Goal: Information Seeking & Learning: Learn about a topic

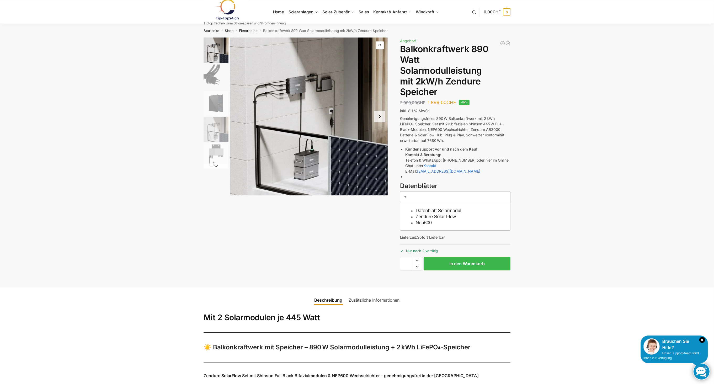
click at [337, 107] on img "1 / 5" at bounding box center [309, 116] width 158 height 158
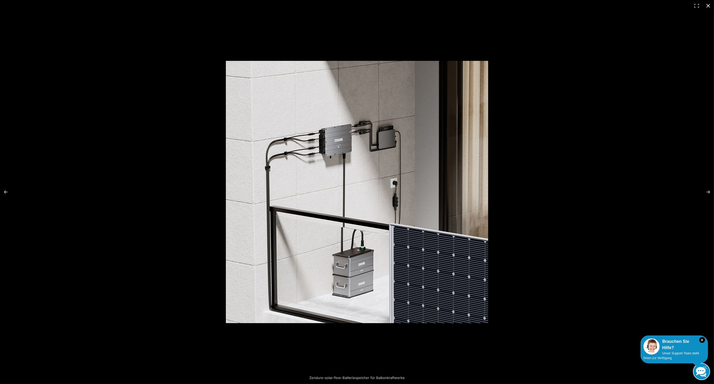
click at [178, 152] on div at bounding box center [357, 192] width 714 height 384
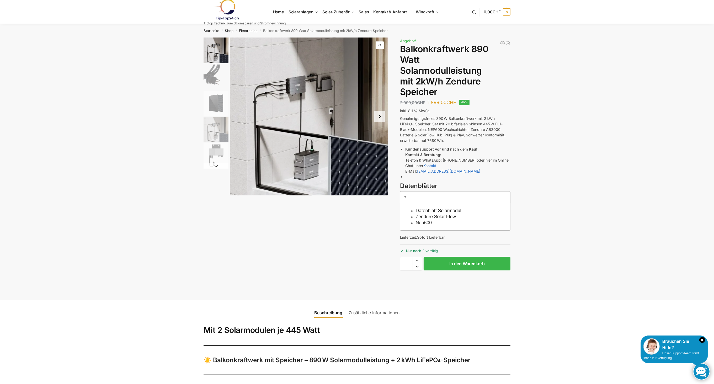
click at [305, 162] on img "1 / 5" at bounding box center [309, 116] width 158 height 158
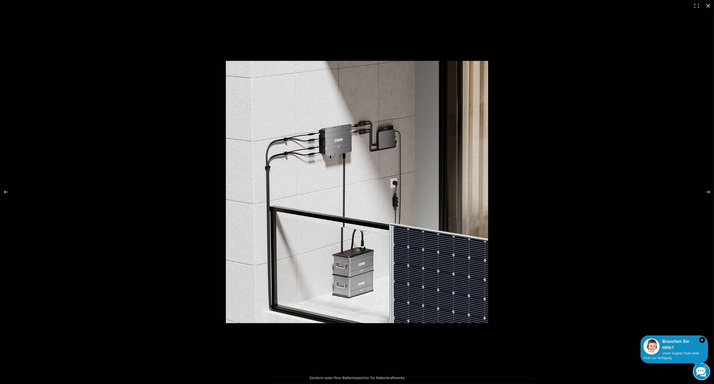
click at [116, 142] on div at bounding box center [357, 192] width 714 height 384
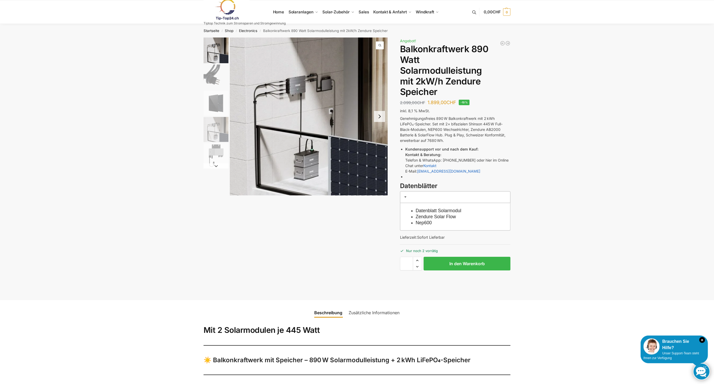
click at [215, 64] on img "2 / 5" at bounding box center [215, 76] width 25 height 25
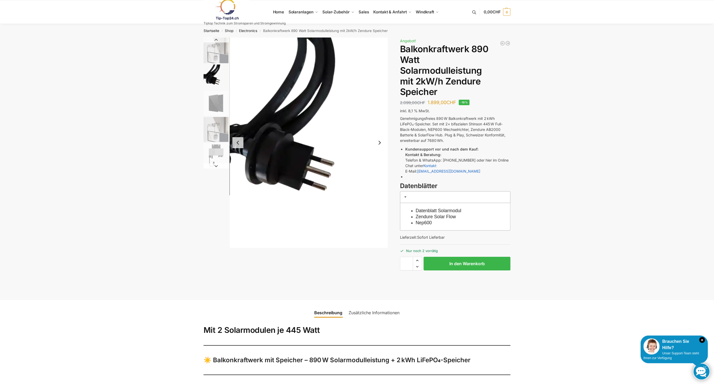
click at [218, 96] on img "3 / 5" at bounding box center [215, 103] width 25 height 25
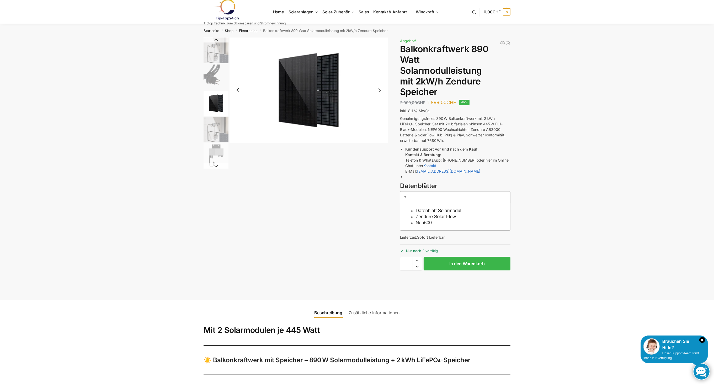
click at [218, 125] on img "4 / 5" at bounding box center [215, 129] width 25 height 25
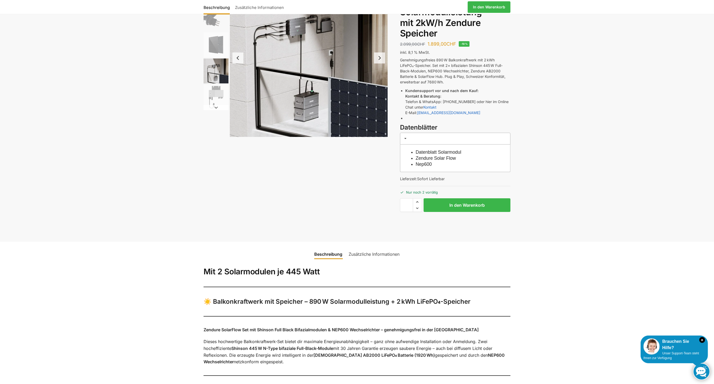
scroll to position [58, 0]
click at [224, 37] on img "3 / 5" at bounding box center [215, 45] width 25 height 25
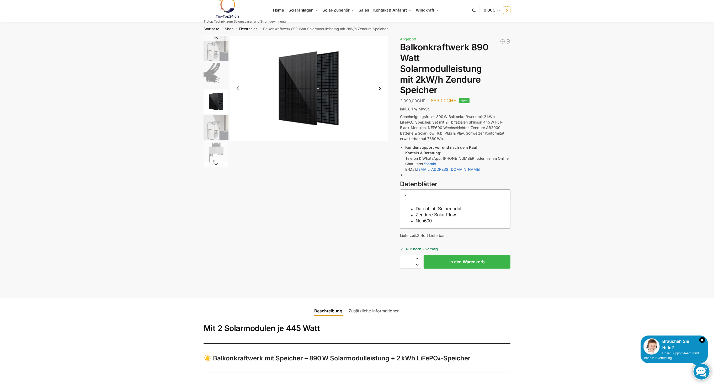
scroll to position [0, 0]
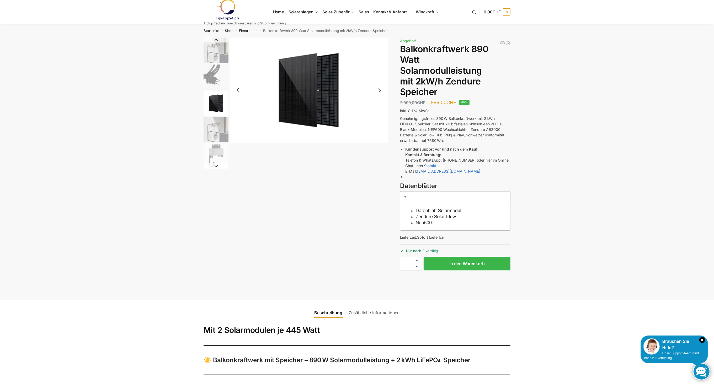
click at [217, 63] on li "1 / 5" at bounding box center [215, 50] width 26 height 26
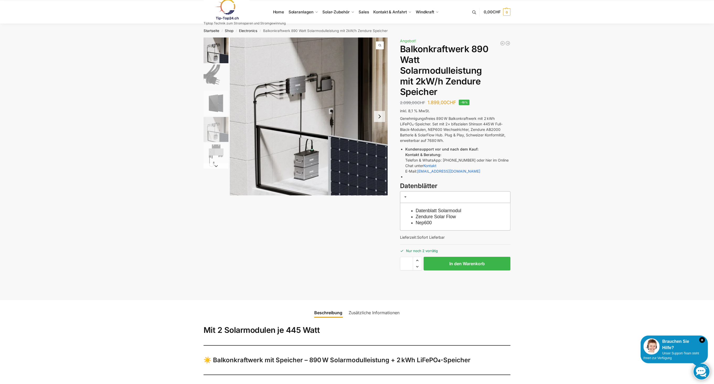
click at [218, 48] on img "1 / 5" at bounding box center [215, 50] width 25 height 26
click at [214, 98] on img "3 / 5" at bounding box center [215, 103] width 25 height 25
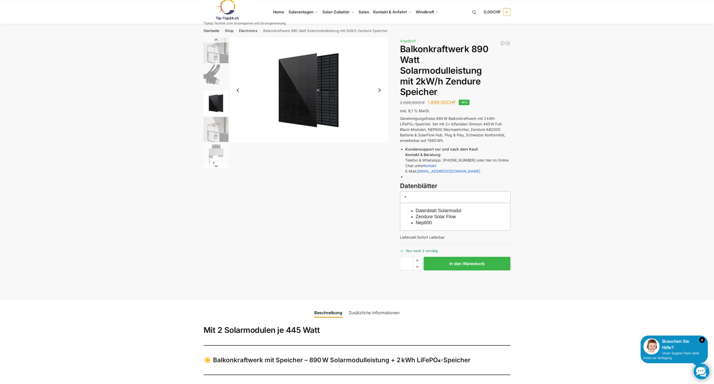
click at [216, 127] on img "4 / 5" at bounding box center [215, 129] width 25 height 25
click at [218, 155] on img "5 / 5" at bounding box center [215, 155] width 25 height 25
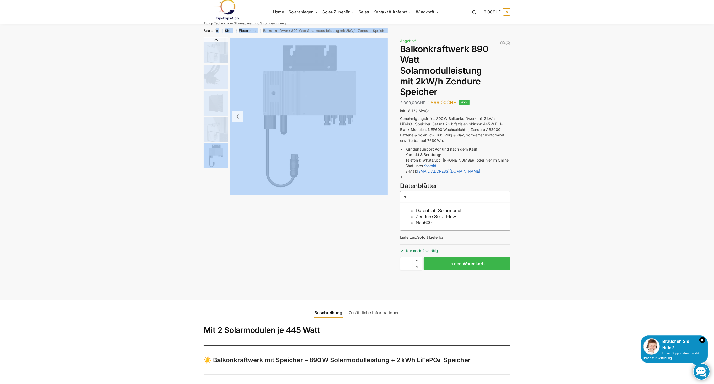
drag, startPoint x: 217, startPoint y: 40, endPoint x: 192, endPoint y: 57, distance: 30.0
click at [192, 57] on div "Zendure-solar-flow-Batteriespeicher für Balkonkraftwerke Beschreibung Zusätzlic…" at bounding box center [356, 168] width 329 height 262
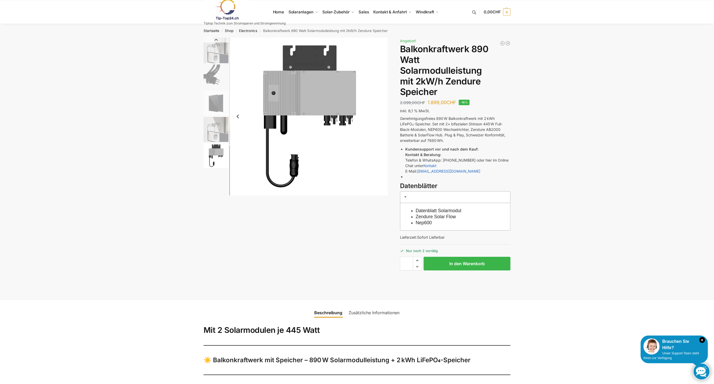
click at [209, 51] on img "1 / 5" at bounding box center [215, 50] width 25 height 26
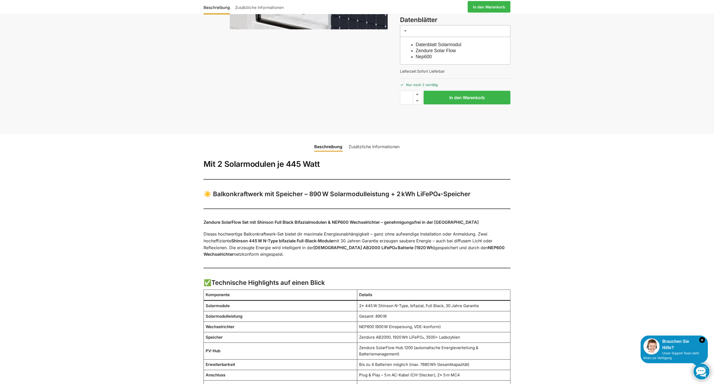
scroll to position [172, 0]
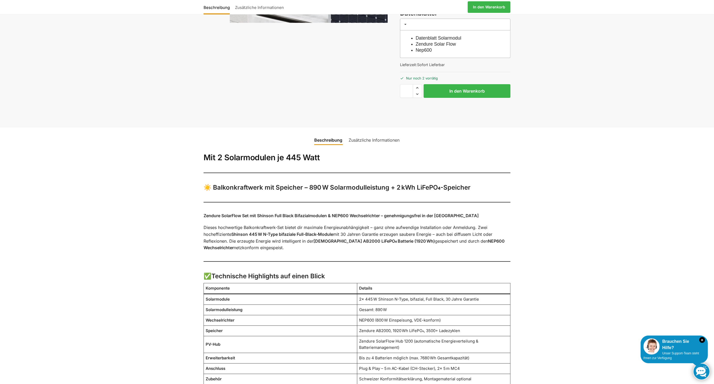
click at [378, 137] on link "Zusätzliche Informationen" at bounding box center [373, 140] width 57 height 13
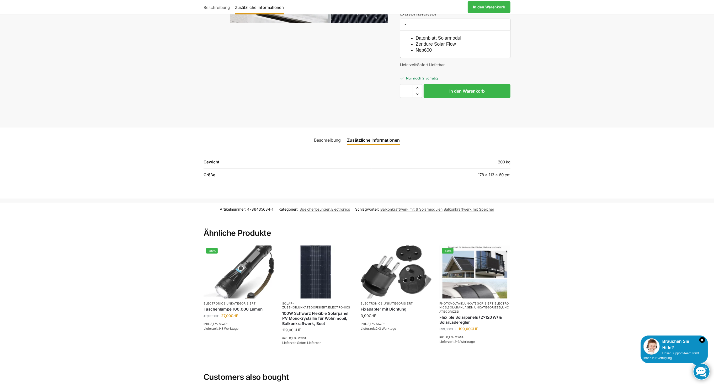
click at [327, 141] on link "Beschreibung" at bounding box center [327, 140] width 33 height 13
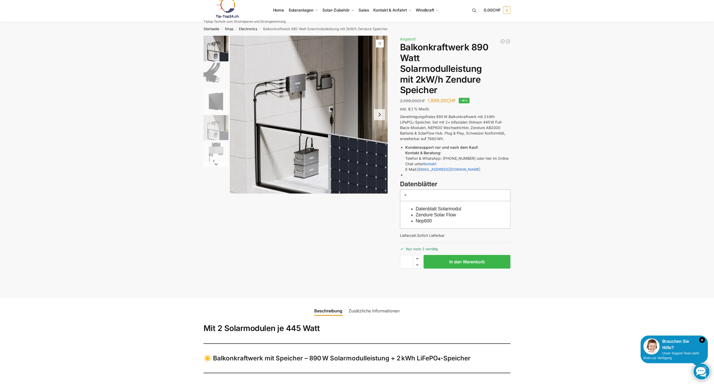
scroll to position [0, 0]
